Goal: Transaction & Acquisition: Obtain resource

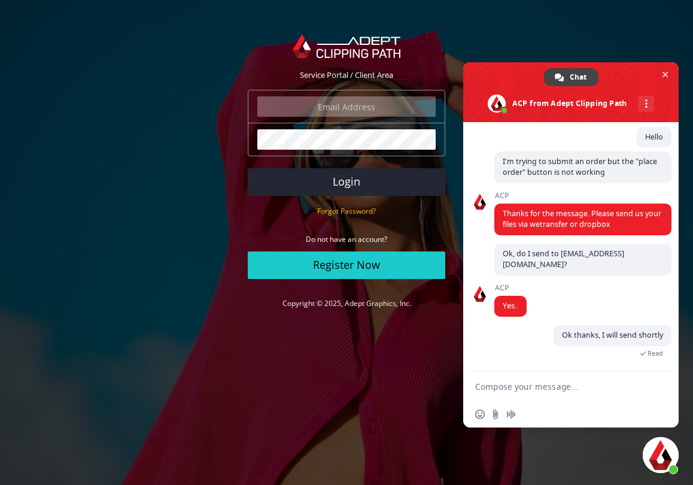
scroll to position [70, 0]
drag, startPoint x: 667, startPoint y: 73, endPoint x: 637, endPoint y: 74, distance: 30.5
click at [667, 73] on span "Close chat" at bounding box center [665, 75] width 6 height 6
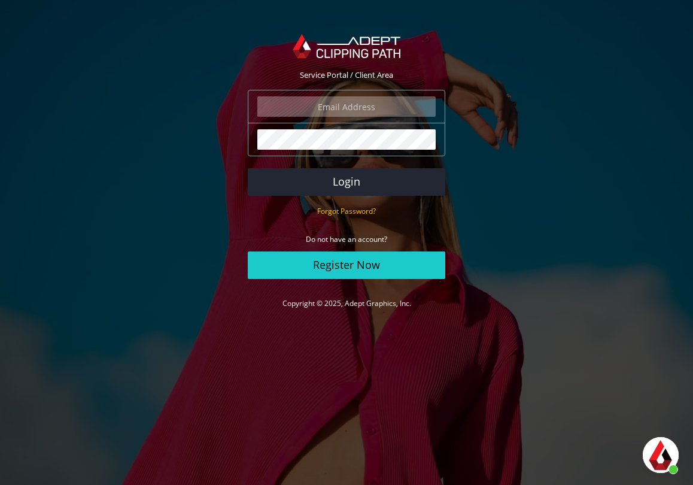
scroll to position [71, 0]
click at [361, 105] on input "email" at bounding box center [346, 106] width 178 height 20
type input "[PERSON_NAME][EMAIL_ADDRESS][DOMAIN_NAME]"
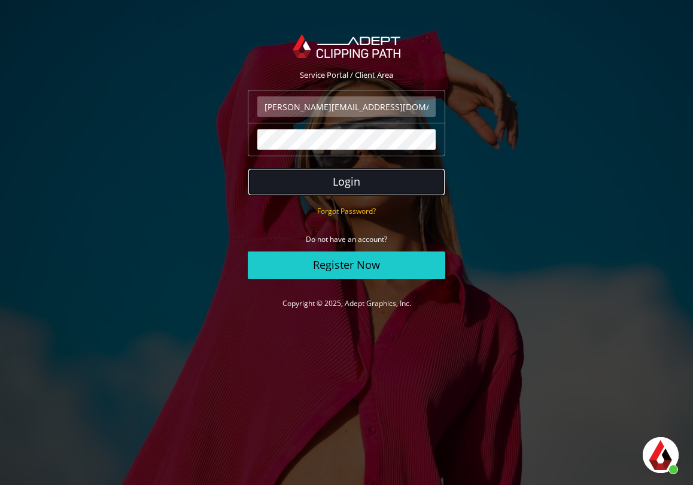
drag, startPoint x: 342, startPoint y: 178, endPoint x: 353, endPoint y: 178, distance: 10.8
click at [342, 178] on button "Login" at bounding box center [346, 182] width 197 height 28
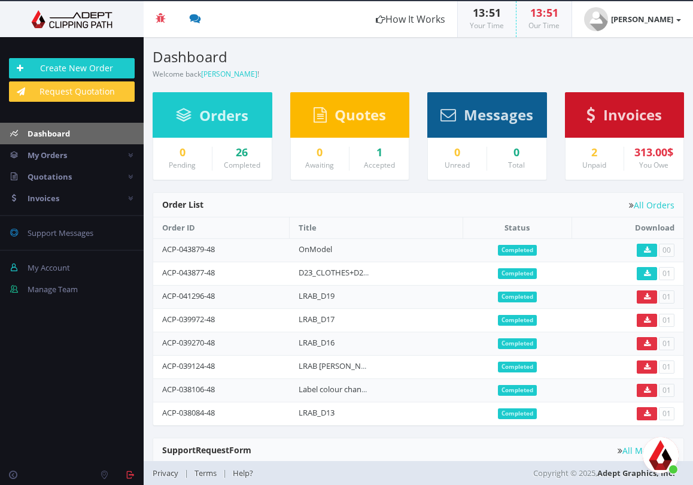
scroll to position [71, 0]
click at [594, 157] on div "2" at bounding box center [594, 153] width 41 height 12
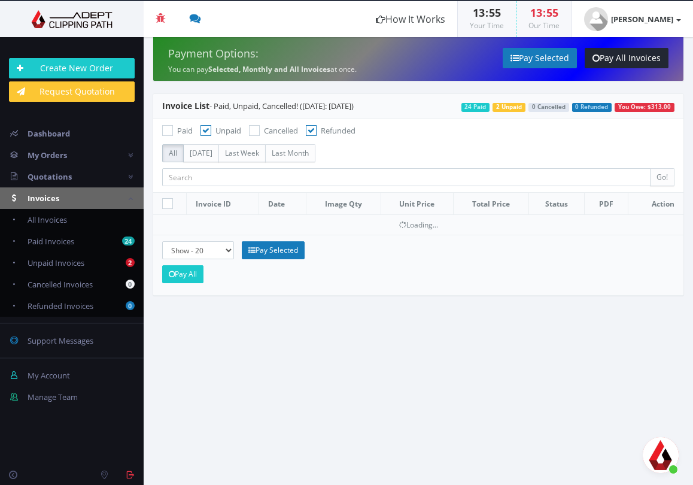
scroll to position [71, 0]
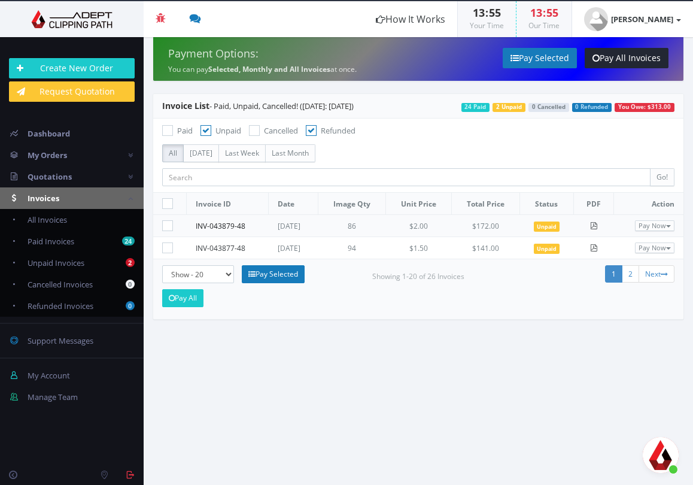
click at [225, 224] on link "INV-043879-48" at bounding box center [221, 226] width 50 height 10
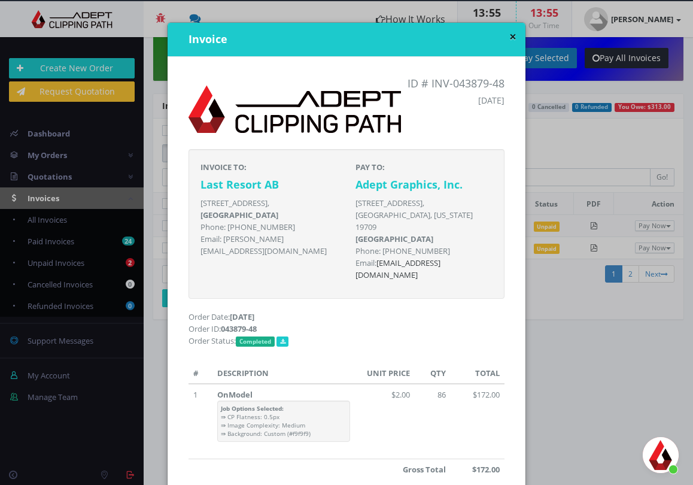
scroll to position [0, 0]
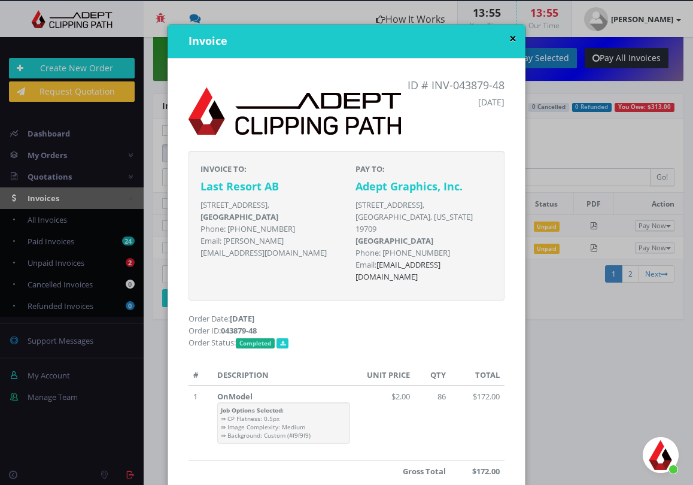
click at [509, 38] on button "×" at bounding box center [512, 38] width 7 height 13
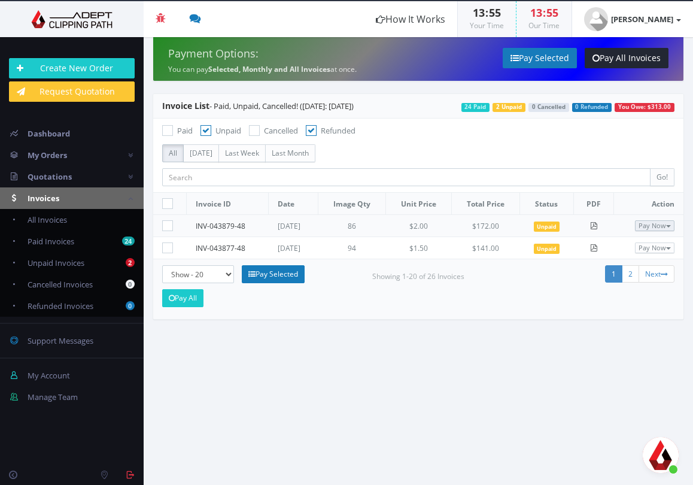
click at [661, 226] on button "Pay Now" at bounding box center [654, 225] width 39 height 11
click at [457, 352] on section "Payment Options: You can pay Selected, Monthly and All Invoices at once. Pay Se…" at bounding box center [418, 261] width 549 height 448
click at [597, 225] on icon at bounding box center [593, 225] width 7 height 7
click at [597, 249] on icon at bounding box center [593, 247] width 7 height 7
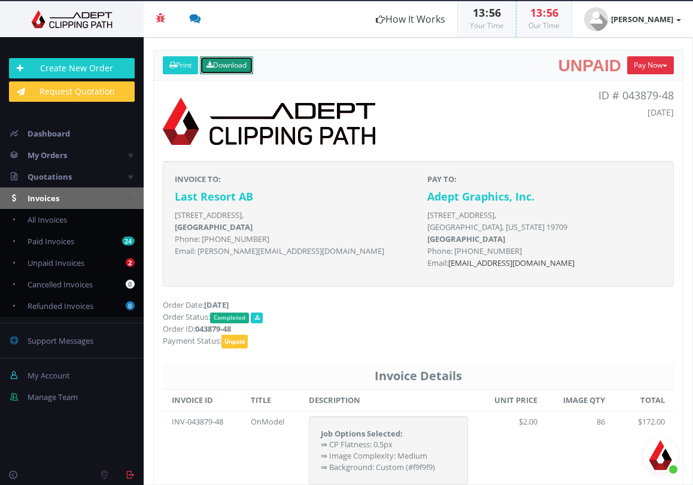
click at [229, 69] on link "Download" at bounding box center [226, 65] width 53 height 18
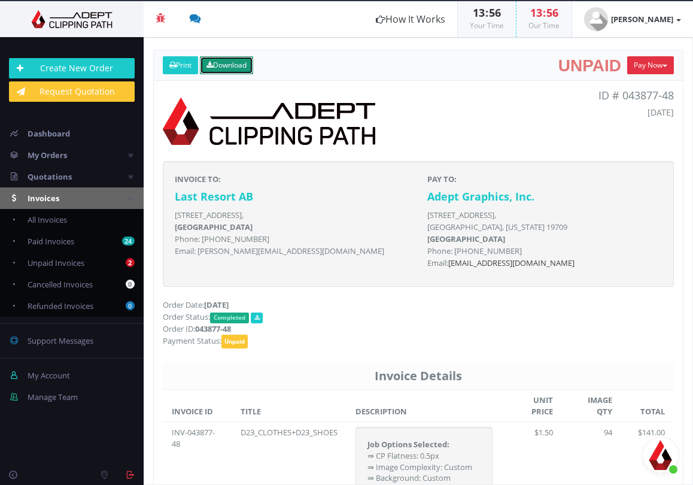
click at [238, 62] on link "Download" at bounding box center [226, 65] width 53 height 18
